Goal: Check status: Check status

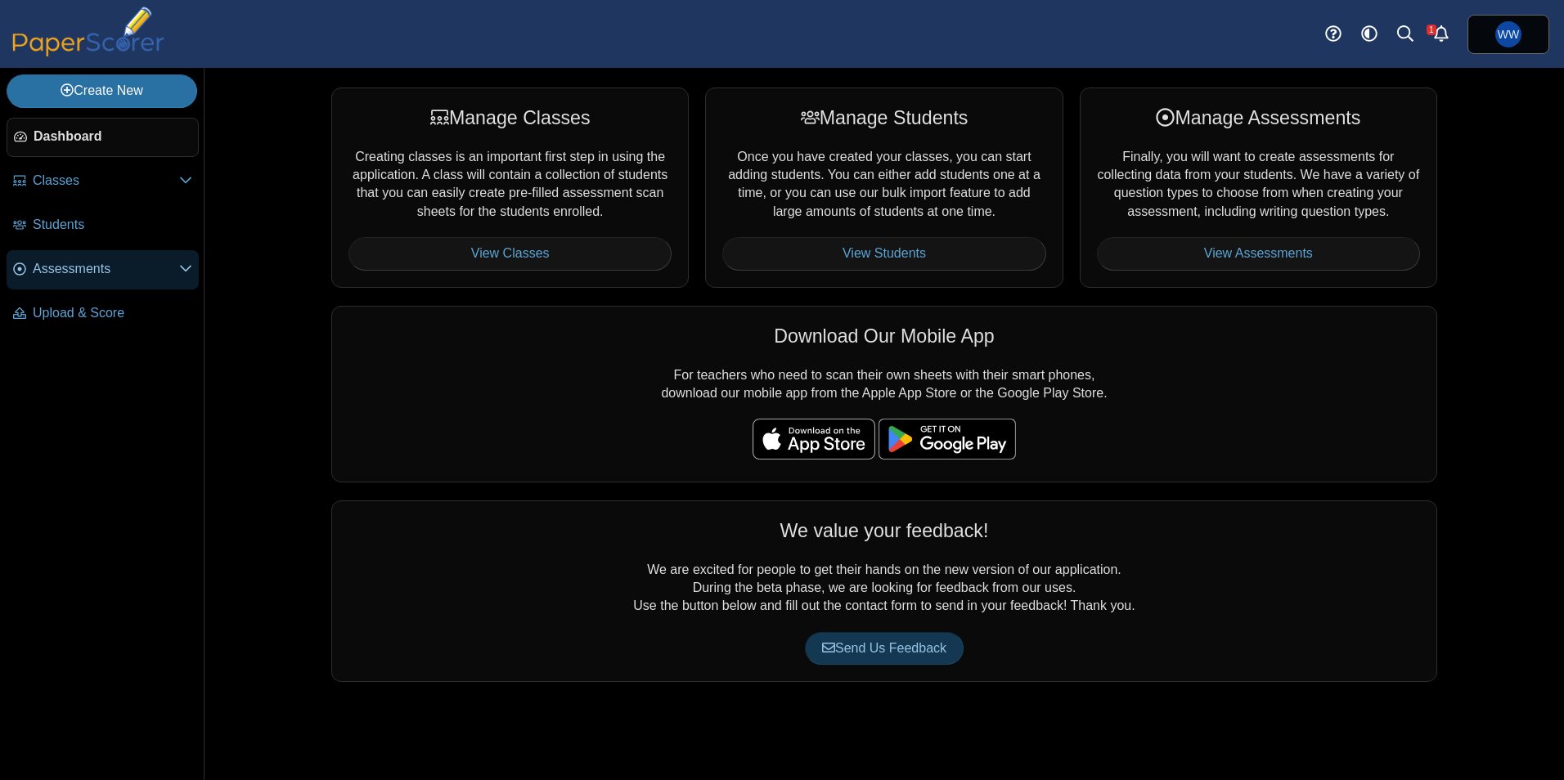
click at [55, 269] on span "Assessments" at bounding box center [106, 269] width 146 height 18
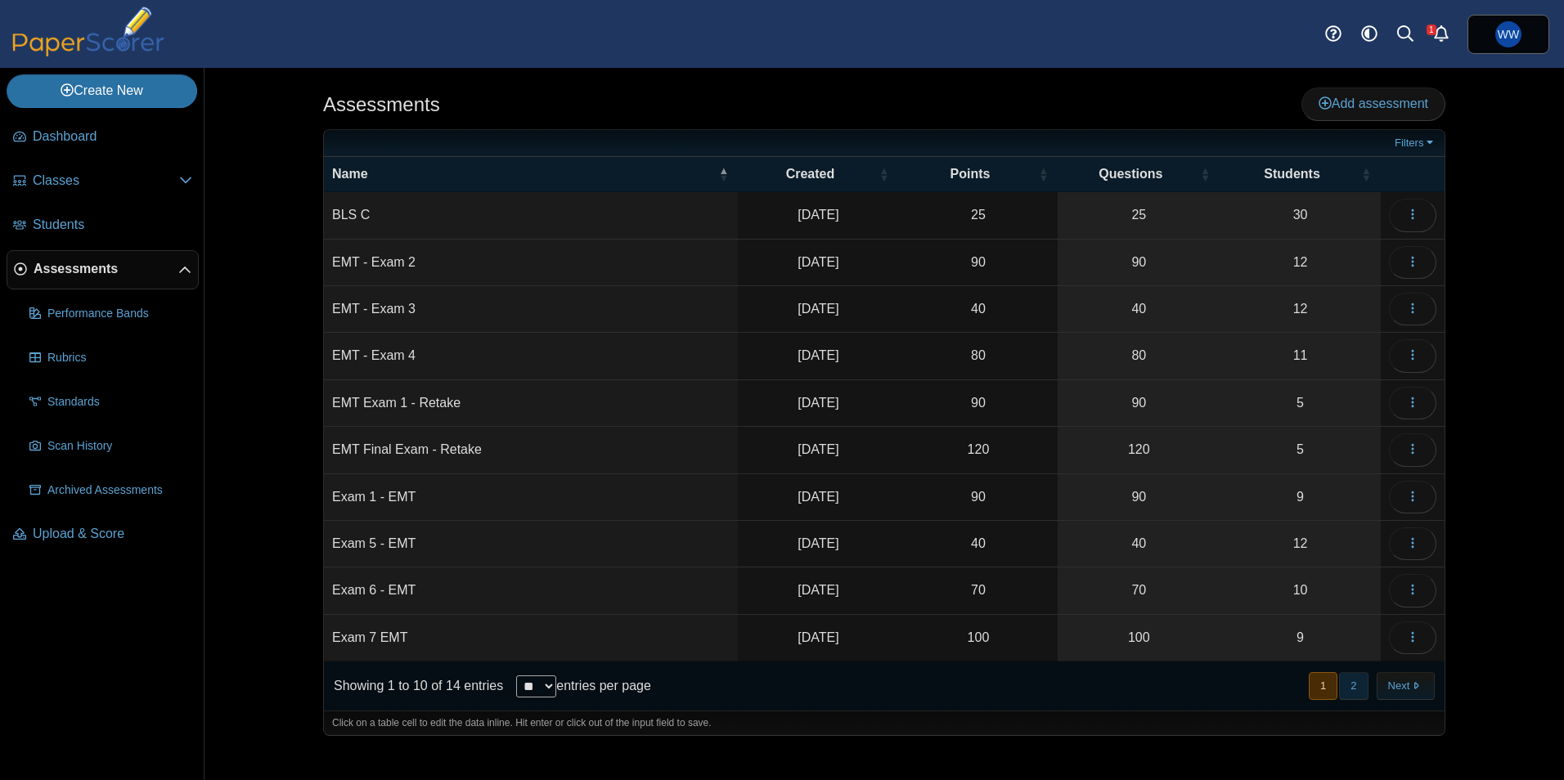
click at [1349, 686] on button "2" at bounding box center [1353, 685] width 29 height 27
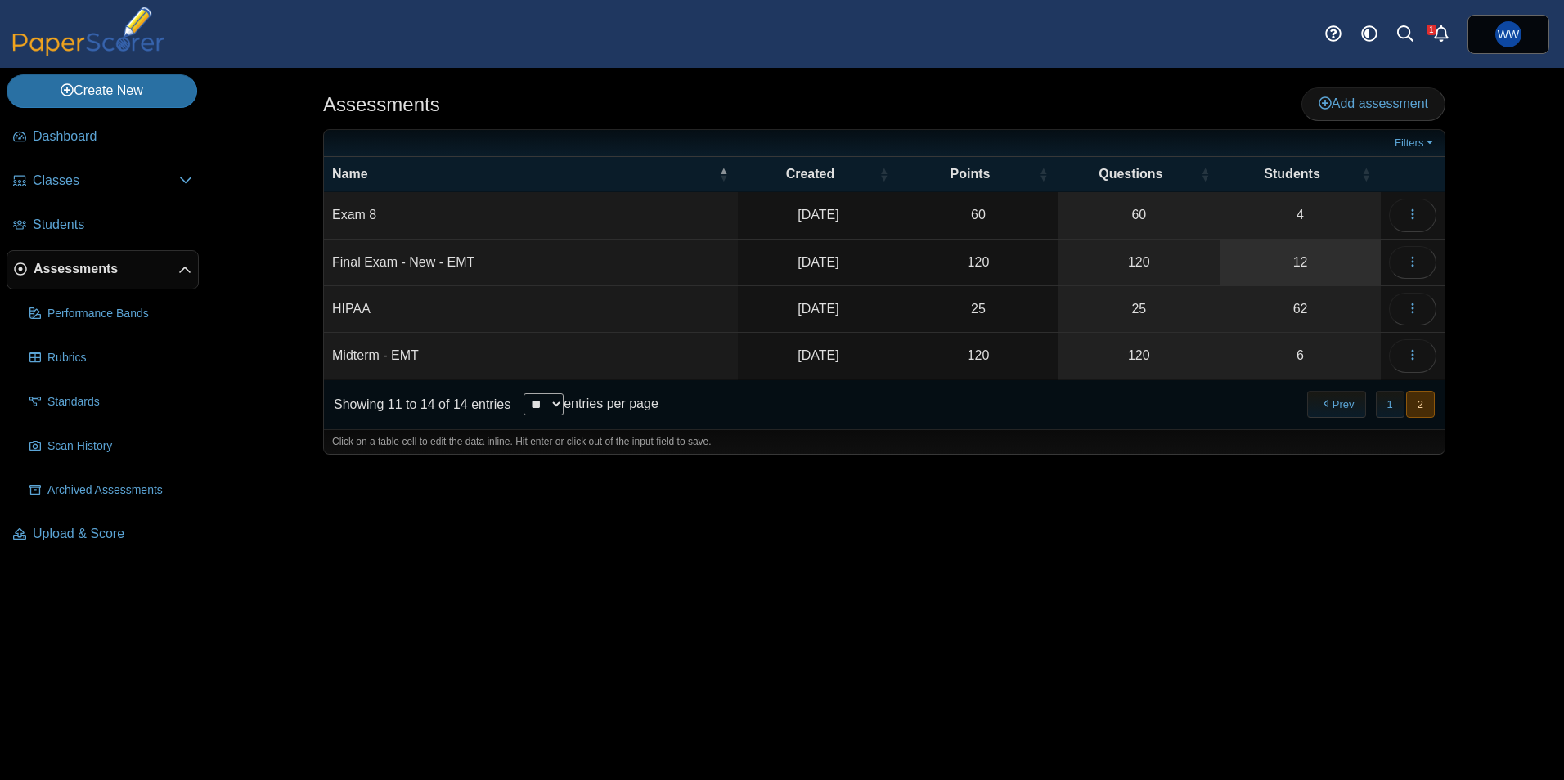
click at [1313, 254] on link "12" at bounding box center [1300, 263] width 161 height 46
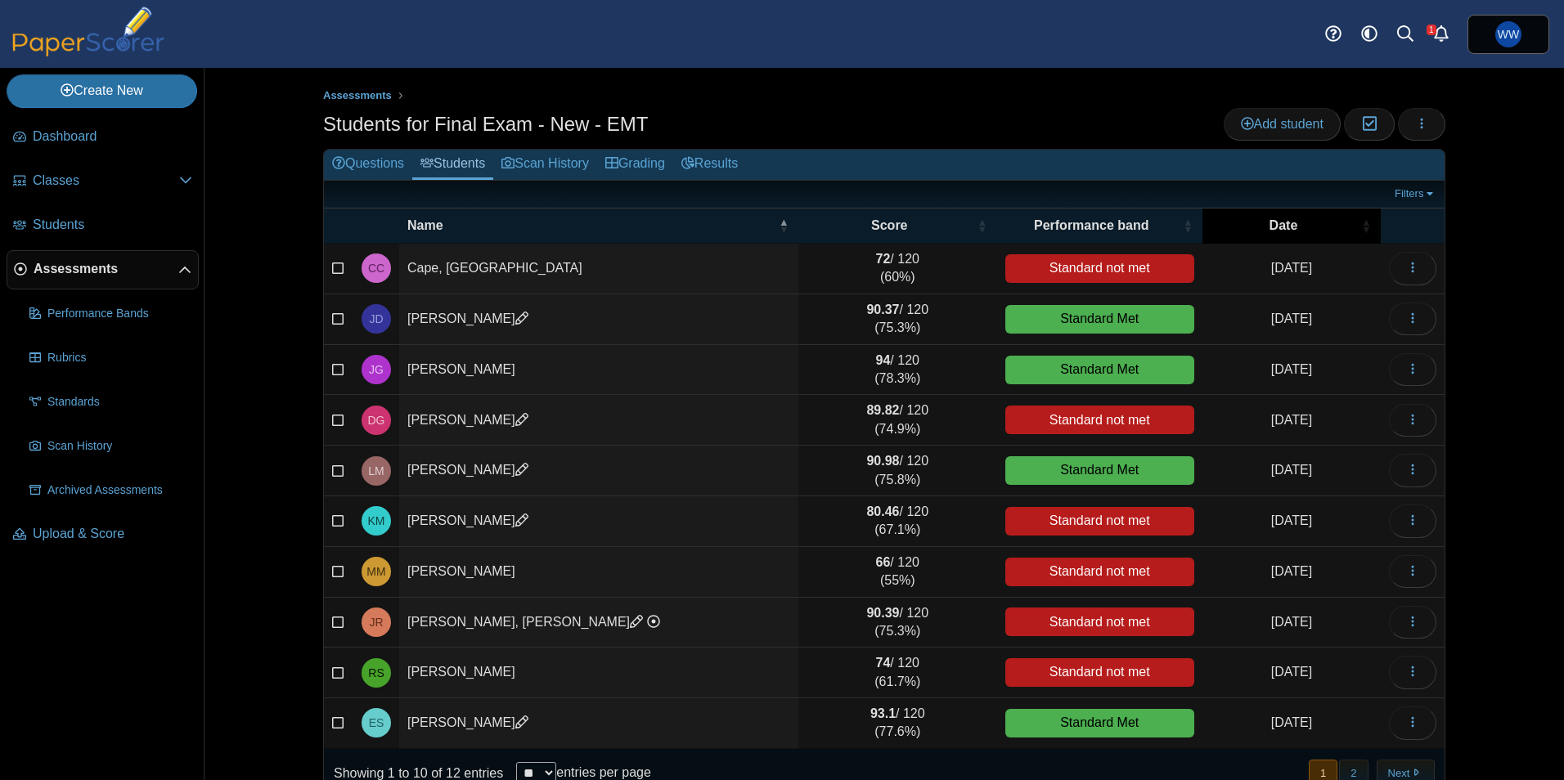
click at [1270, 228] on span "Date" at bounding box center [1284, 225] width 29 height 14
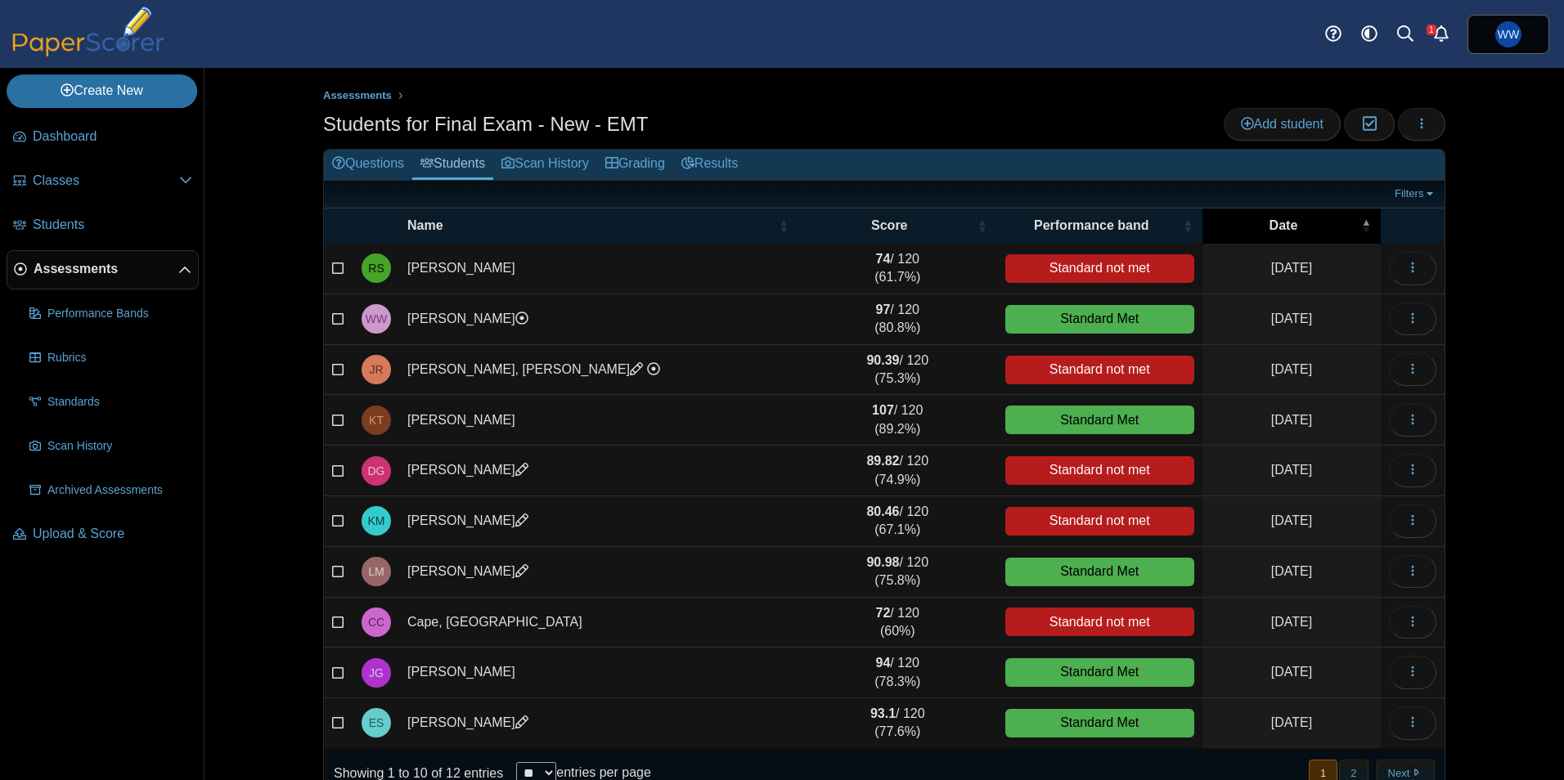
click at [1270, 228] on span "Date" at bounding box center [1284, 225] width 29 height 14
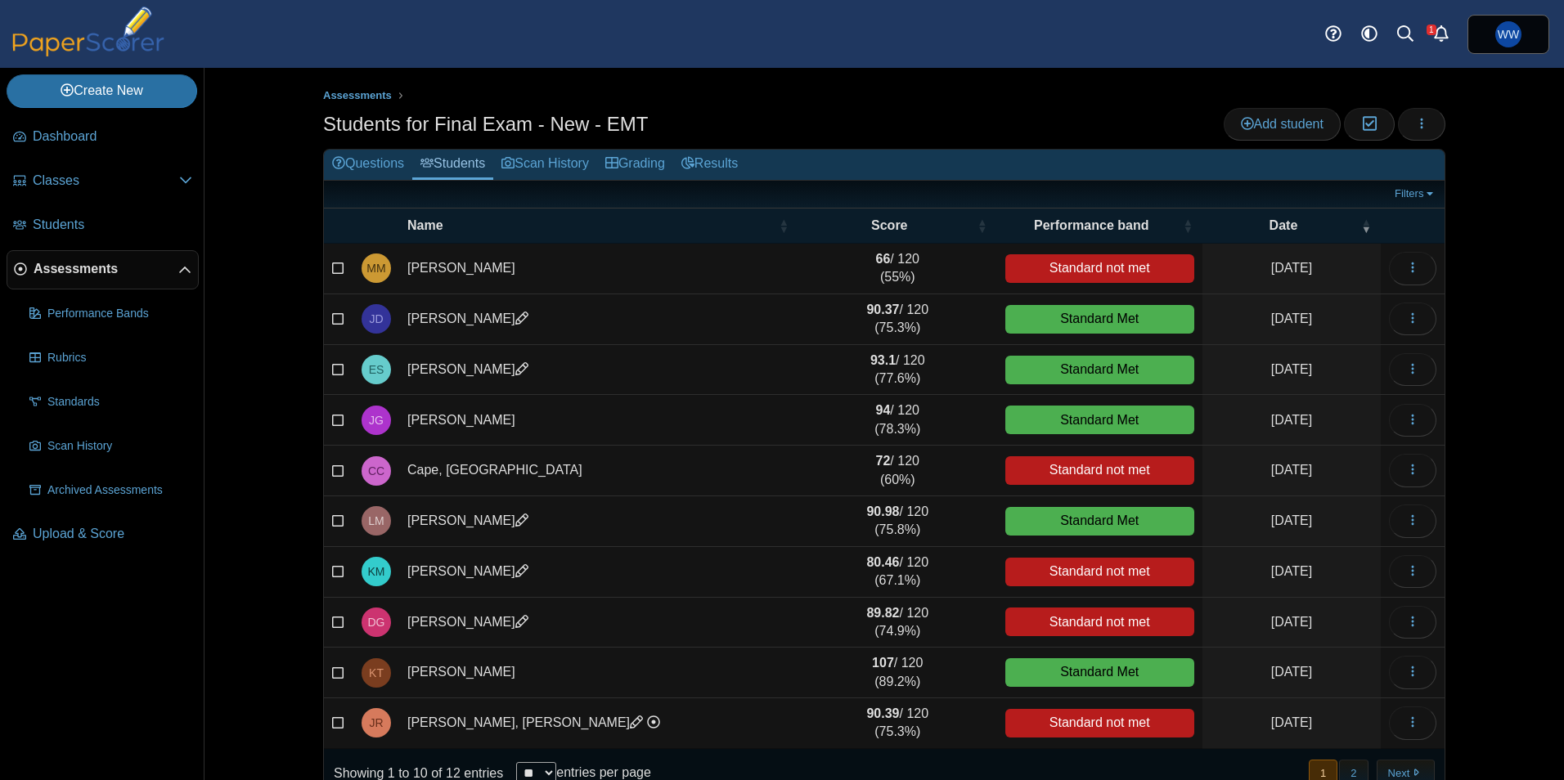
scroll to position [35, 0]
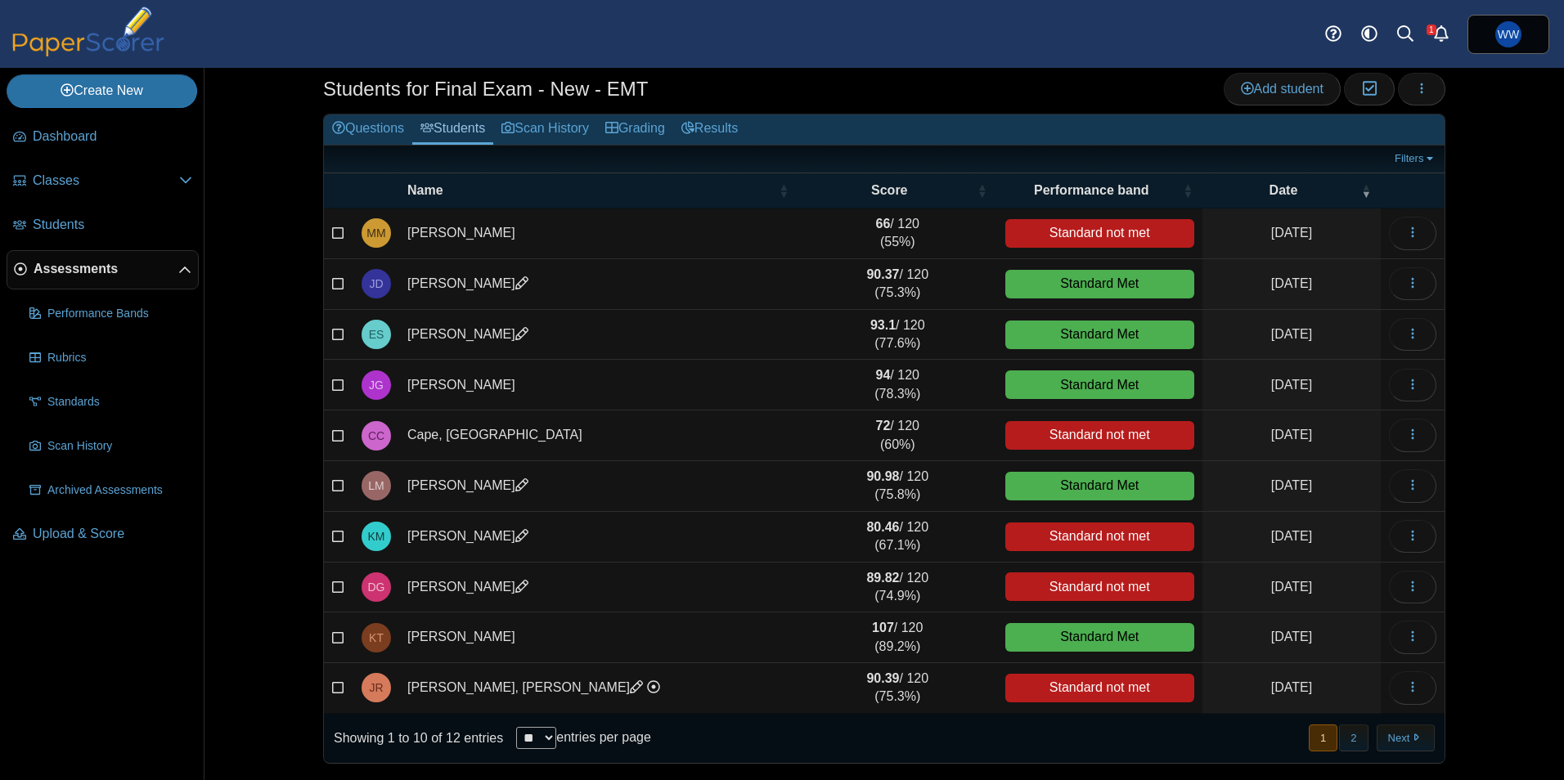
click at [86, 268] on span "Assessments" at bounding box center [106, 269] width 145 height 18
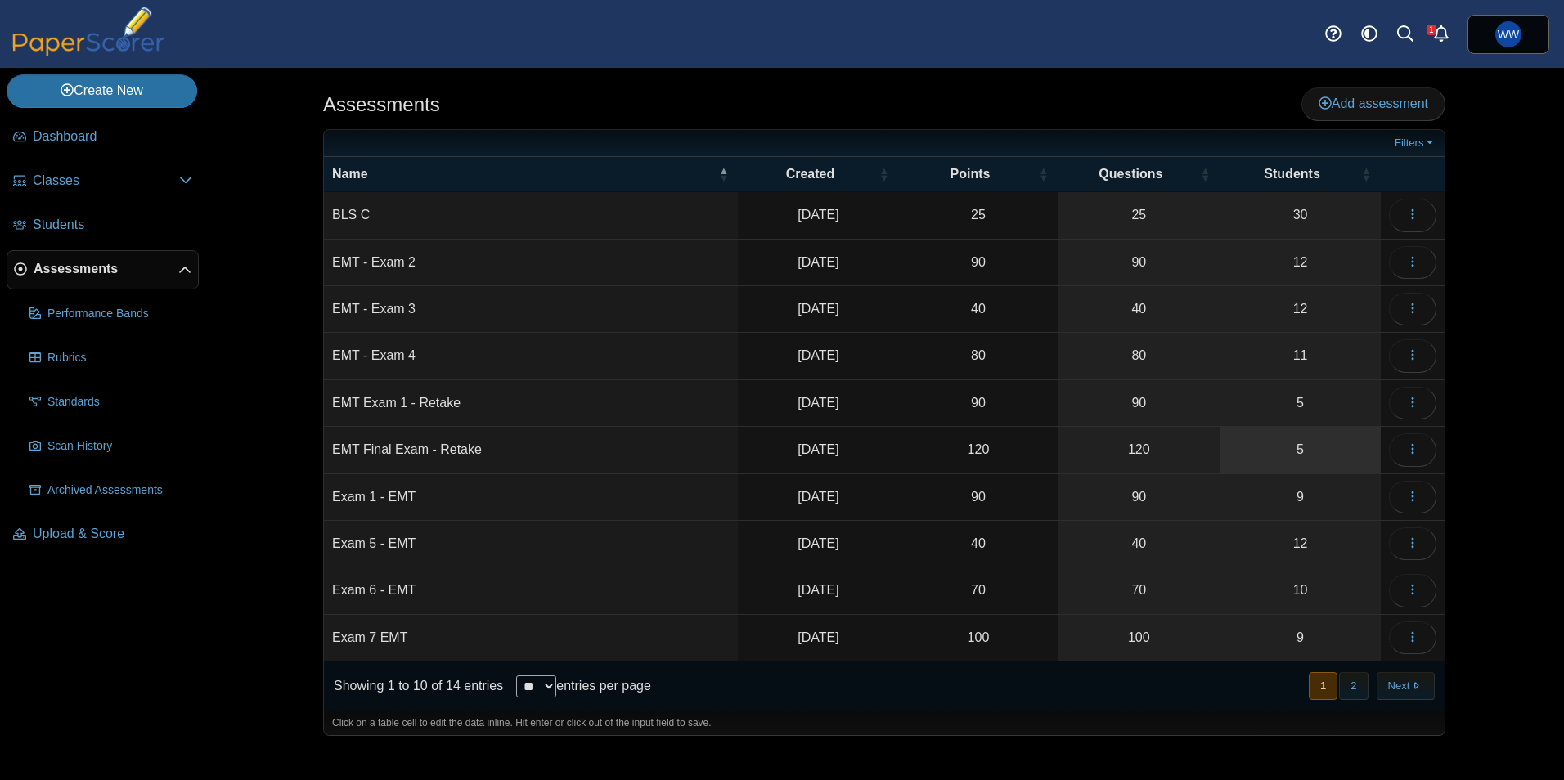
click at [1316, 454] on link "5" at bounding box center [1300, 450] width 161 height 46
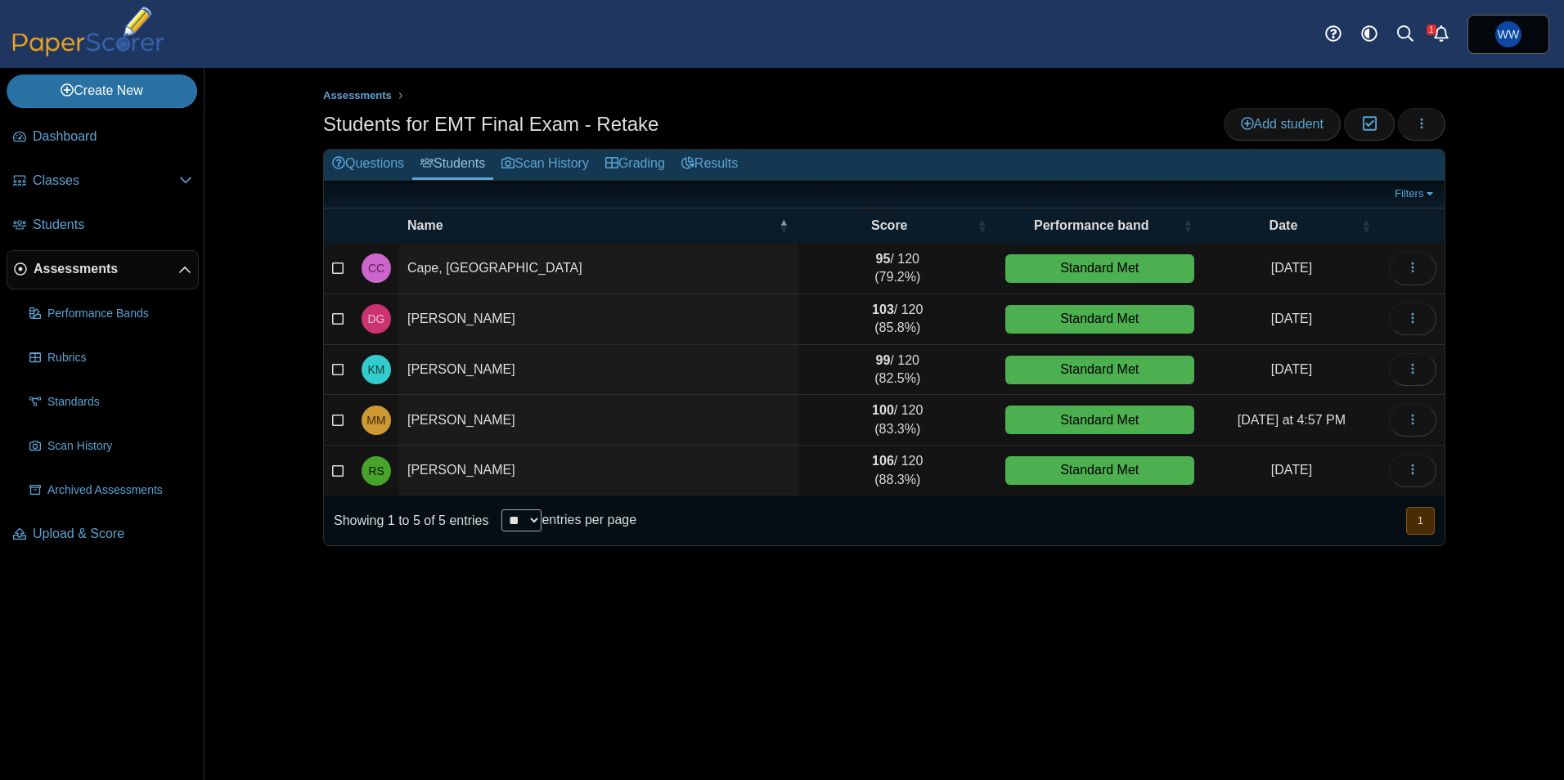
click at [42, 268] on span "Assessments" at bounding box center [106, 269] width 145 height 18
